Goal: Check status: Check status

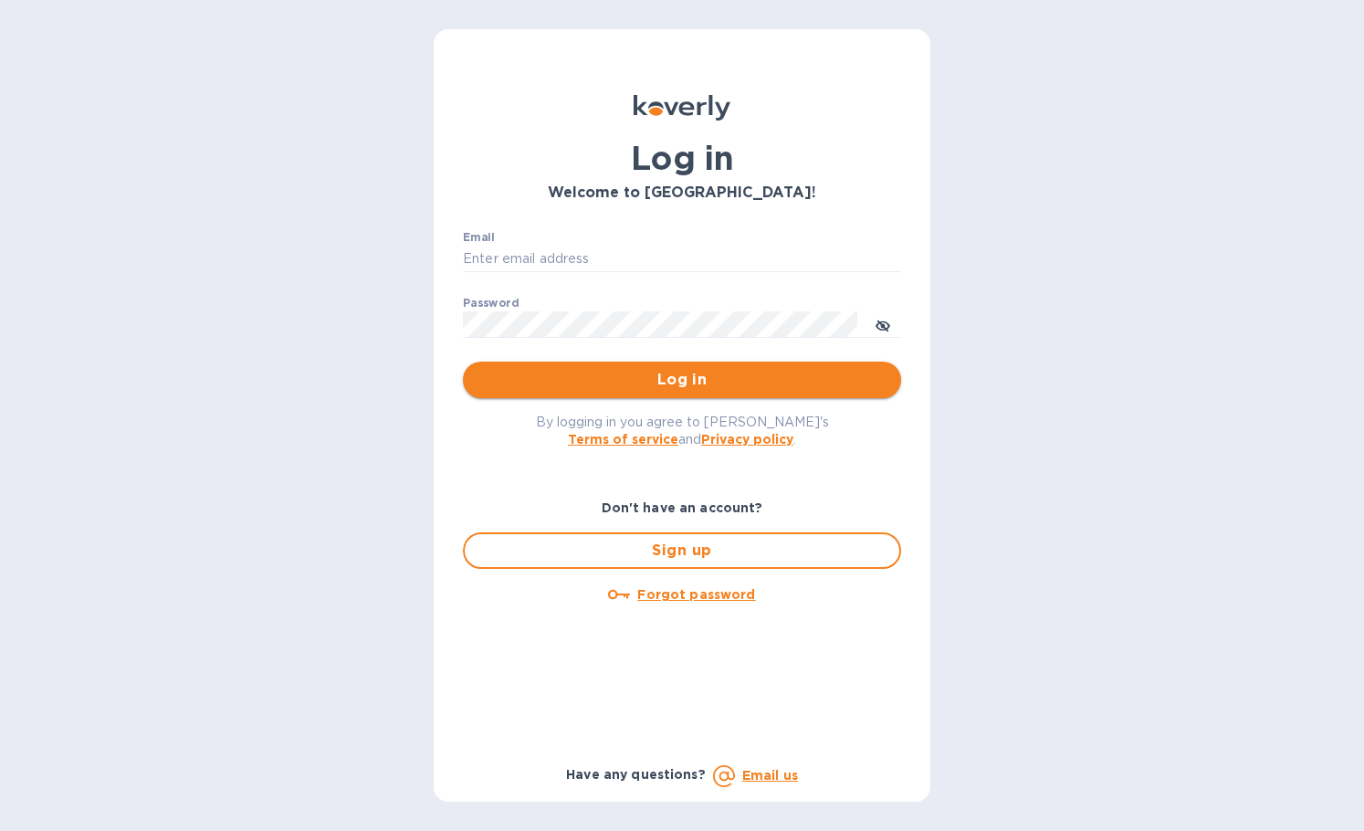
type input "[PERSON_NAME][EMAIL_ADDRESS][DOMAIN_NAME]"
click at [583, 374] on span "Log in" at bounding box center [682, 380] width 409 height 22
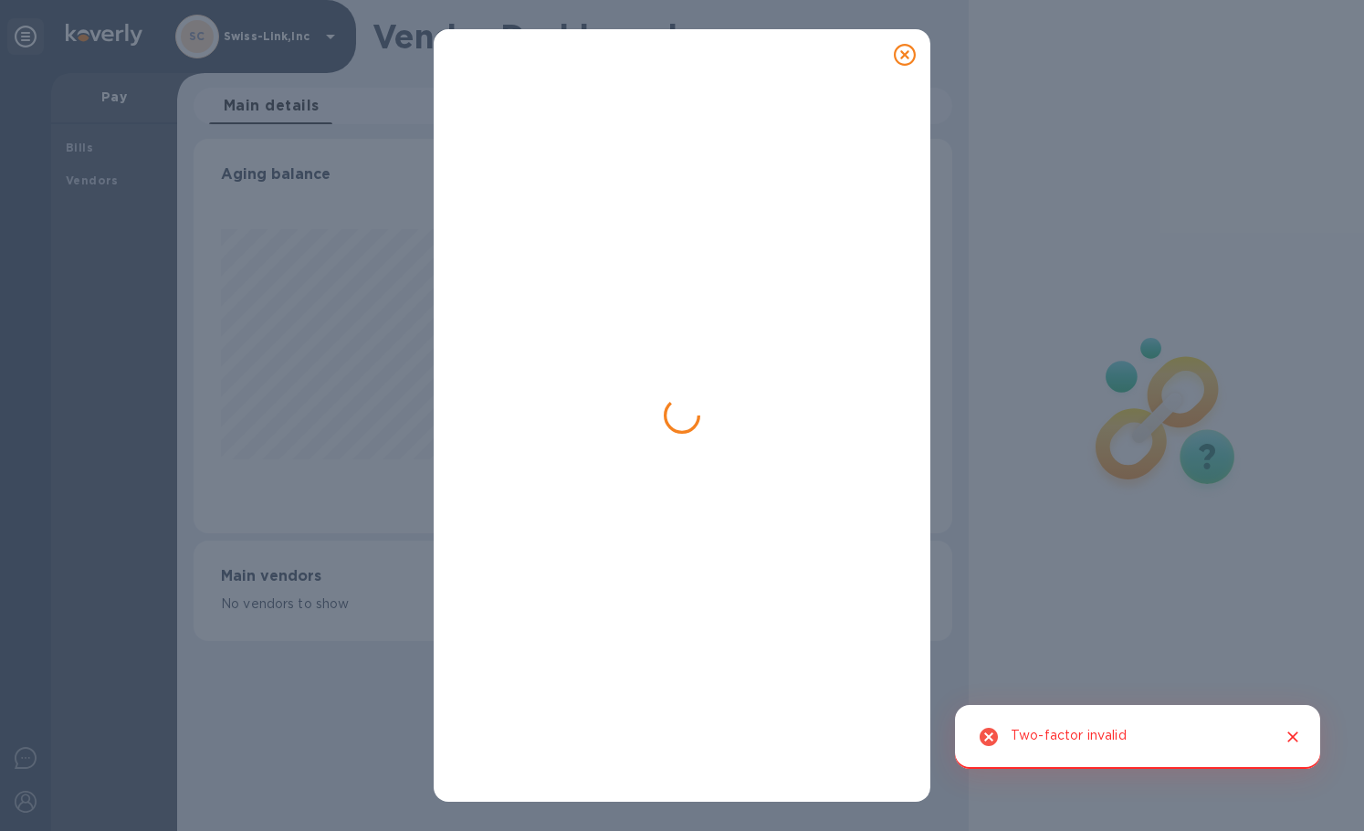
scroll to position [394, 758]
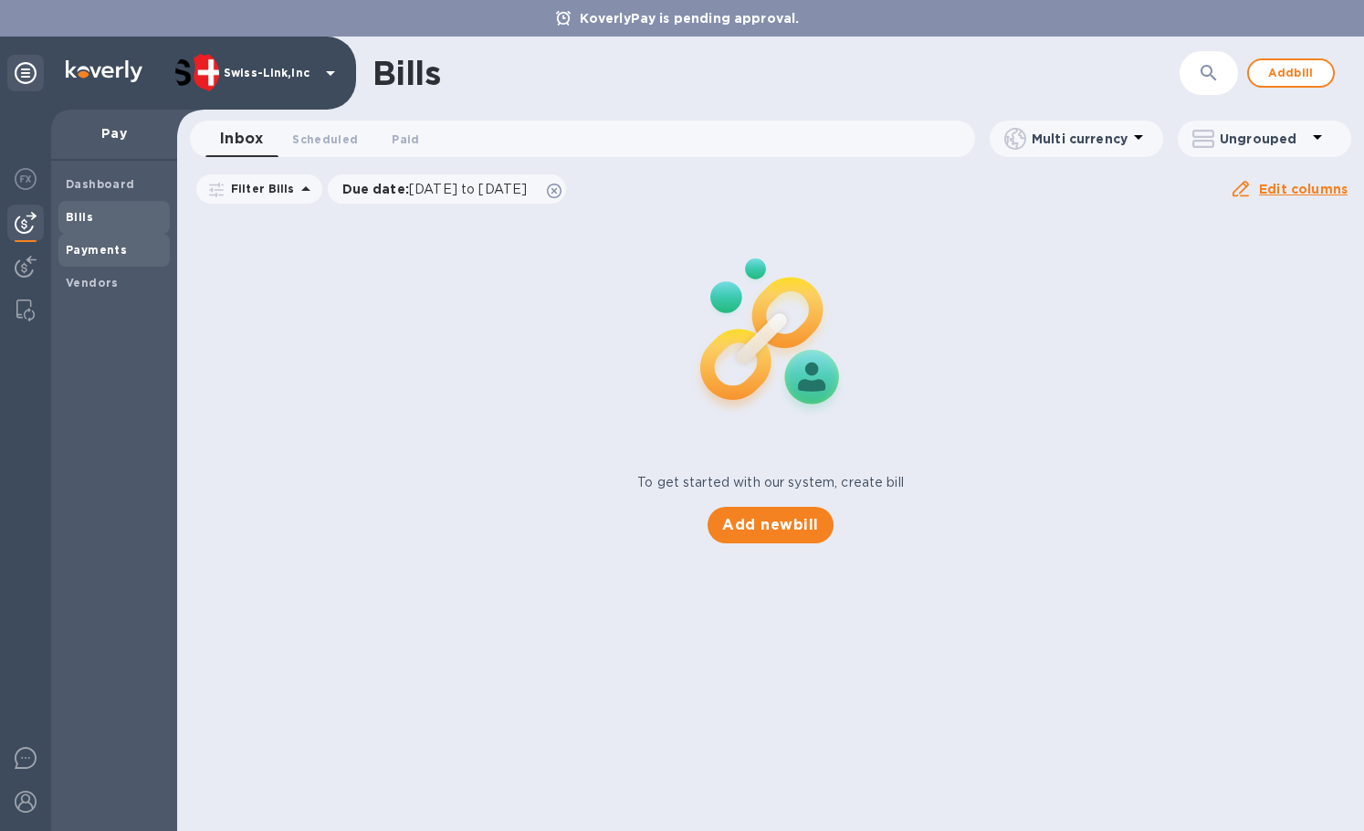
click at [99, 247] on b "Payments" at bounding box center [96, 250] width 61 height 14
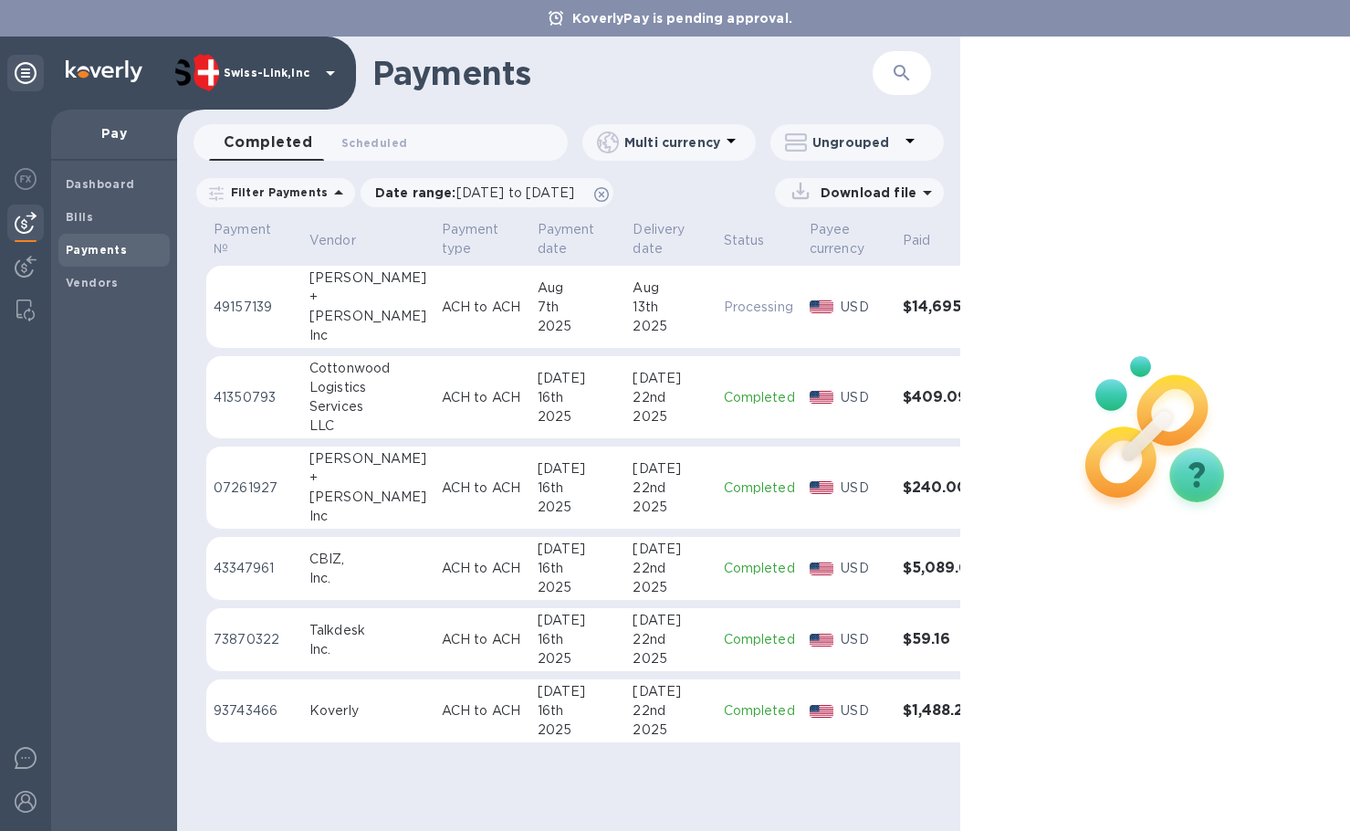
click at [442, 311] on p "ACH to ACH" at bounding box center [482, 307] width 81 height 19
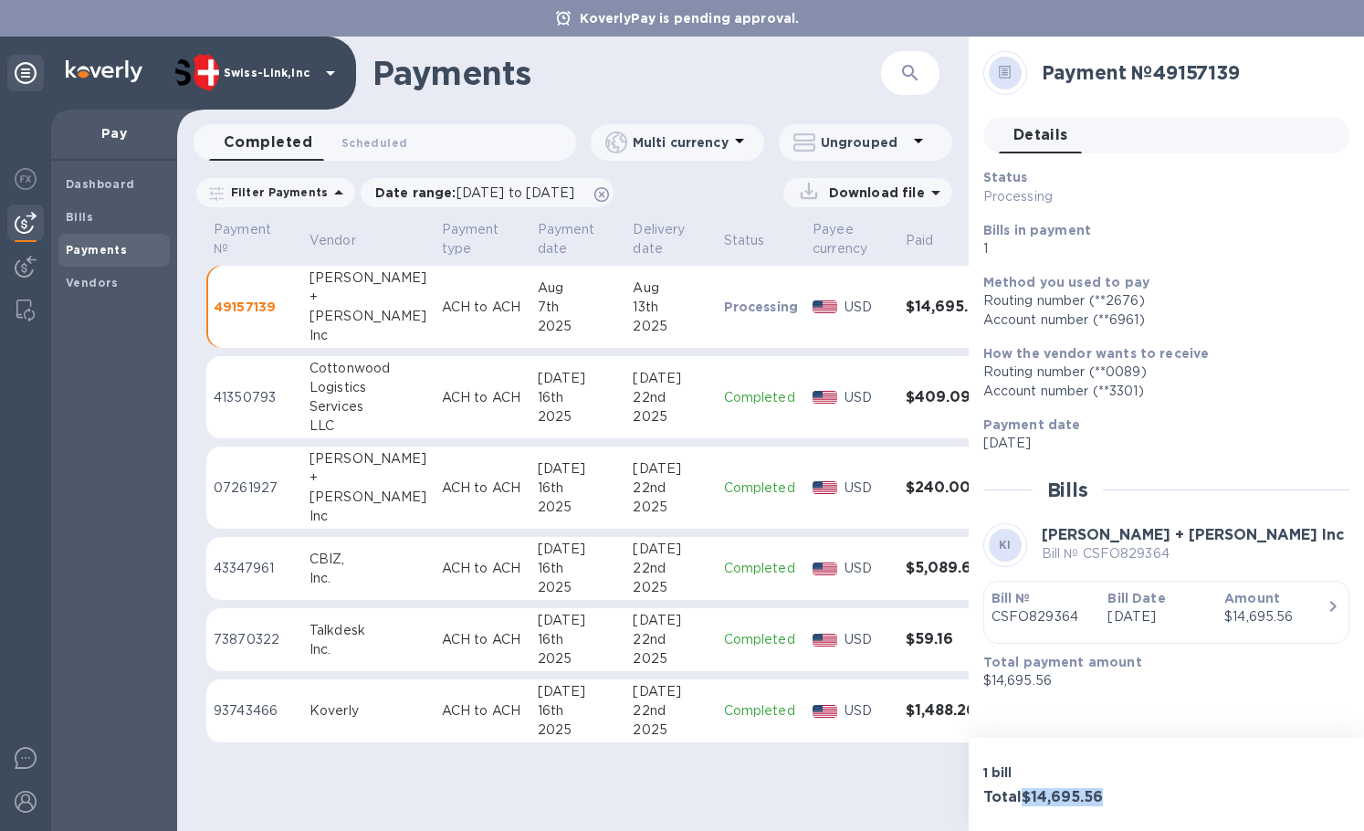
drag, startPoint x: 1108, startPoint y: 790, endPoint x: 1026, endPoint y: 798, distance: 82.6
click at [1026, 798] on h3 "Total $14,695.56" at bounding box center [1071, 797] width 176 height 17
click at [1206, 66] on h2 "Payment № 49157139" at bounding box center [1188, 72] width 293 height 23
copy h2 "49157139"
